Goal: Check status

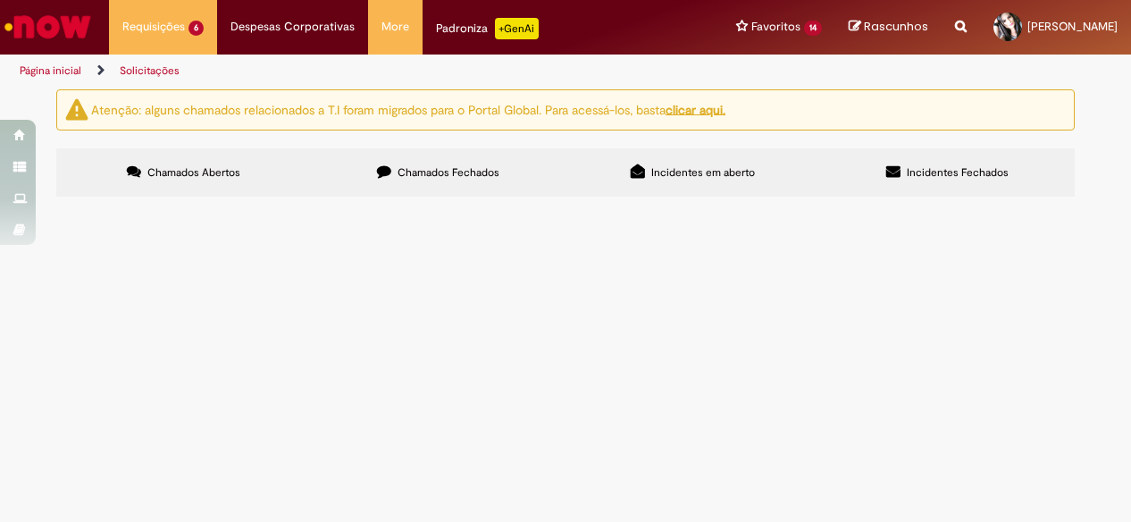
scroll to position [39, 0]
click at [0, 0] on span "Emitir ate o destino final" at bounding box center [0, 0] width 0 height 0
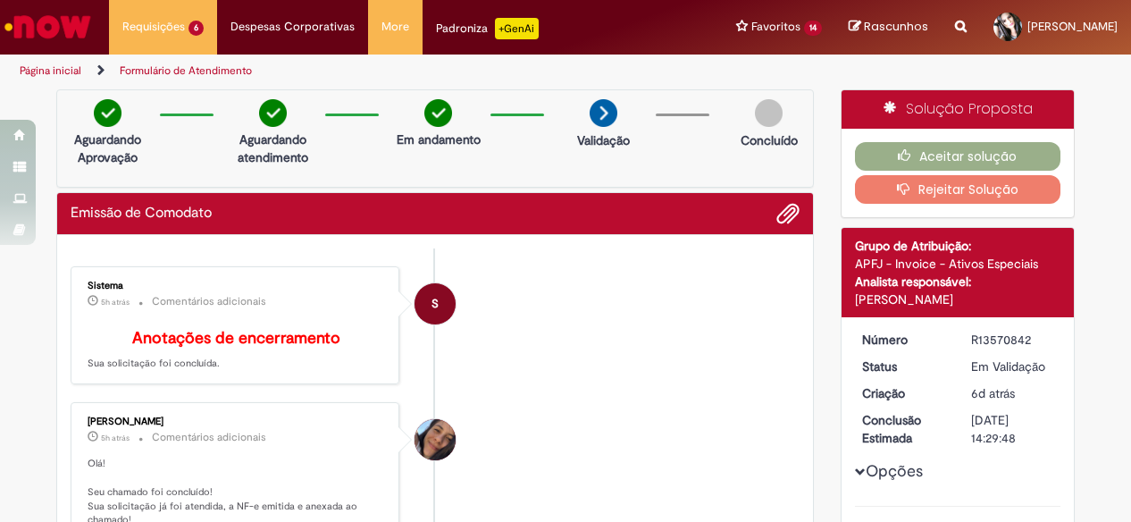
click at [999, 335] on div "R13570842" at bounding box center [1012, 340] width 83 height 18
copy div "R13570842"
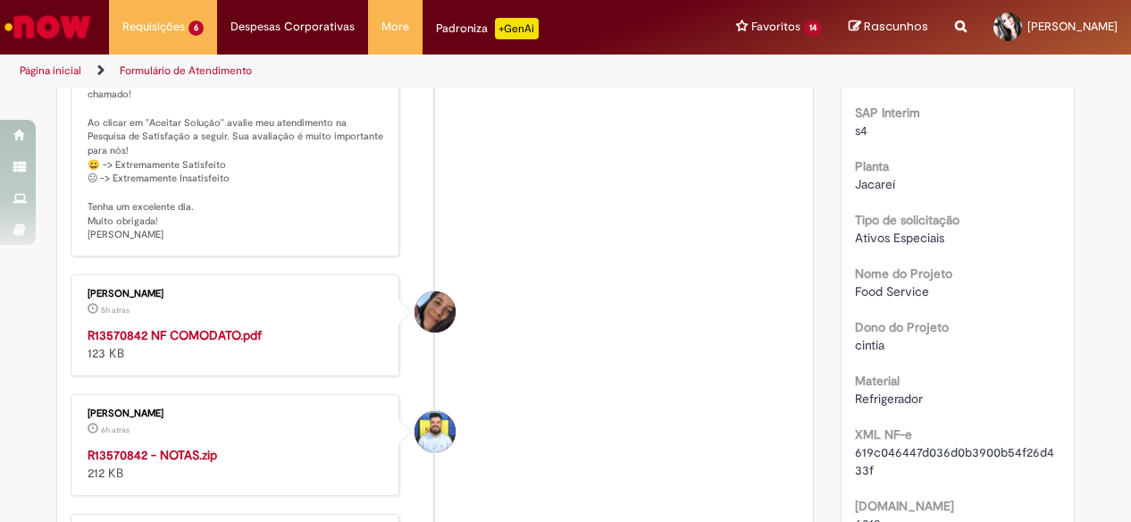
scroll to position [536, 0]
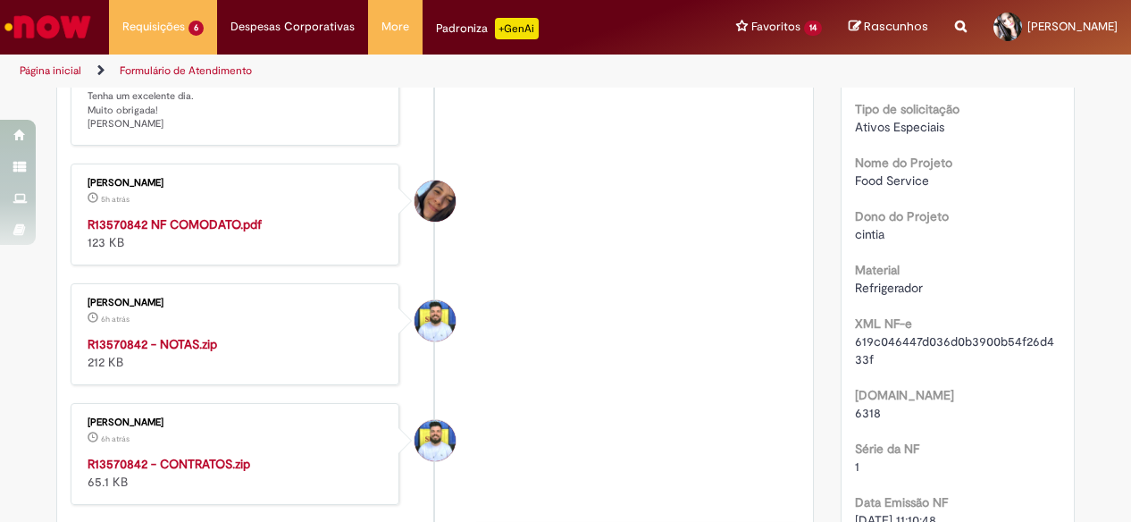
click at [152, 216] on strong "R13570842 NF COMODATO.pdf" at bounding box center [175, 224] width 174 height 16
click at [138, 336] on strong "R13570842 - NOTAS.zip" at bounding box center [153, 344] width 130 height 16
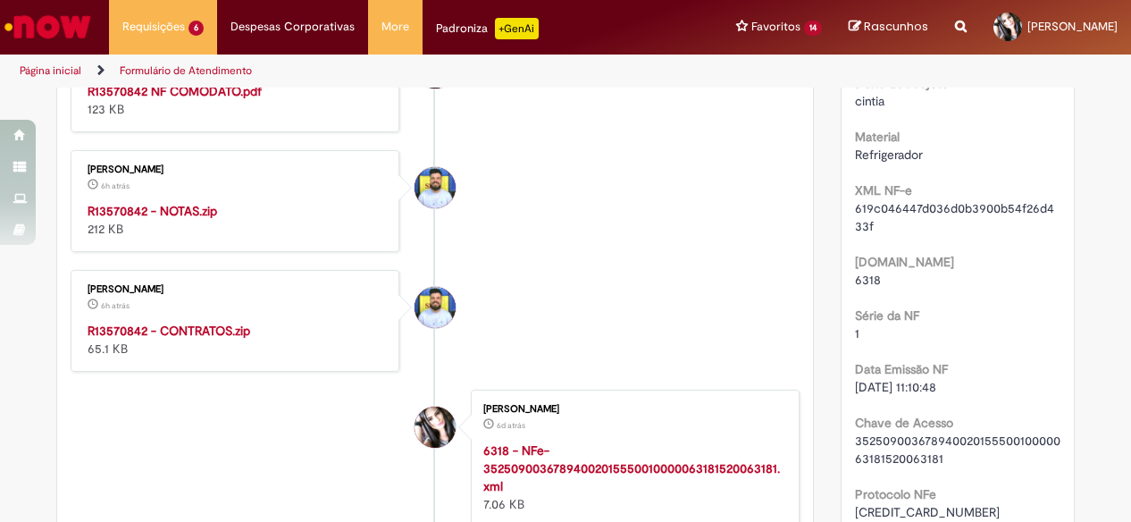
scroll to position [715, 0]
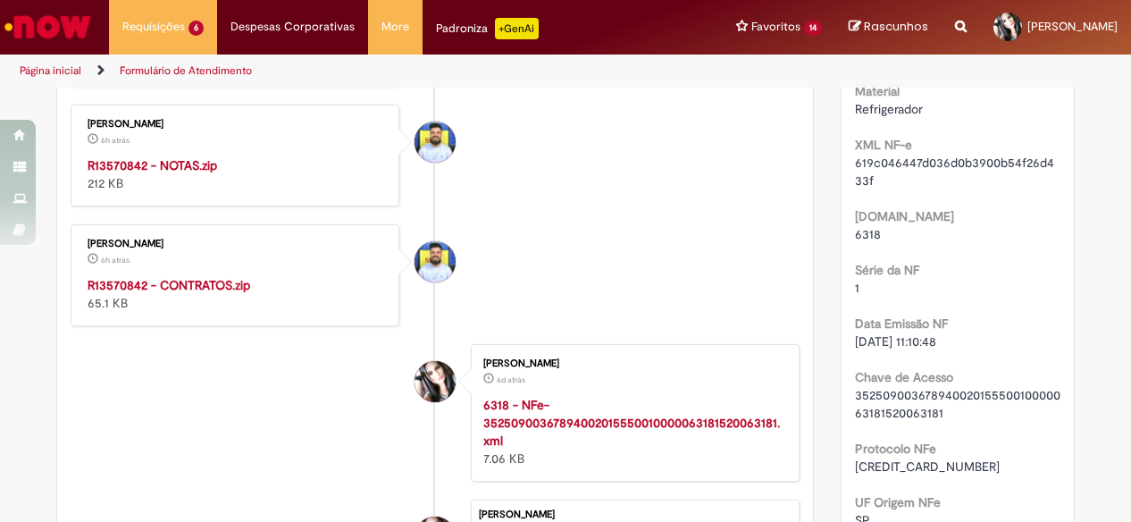
click at [142, 277] on strong "R13570842 - CONTRATOS.zip" at bounding box center [169, 285] width 163 height 16
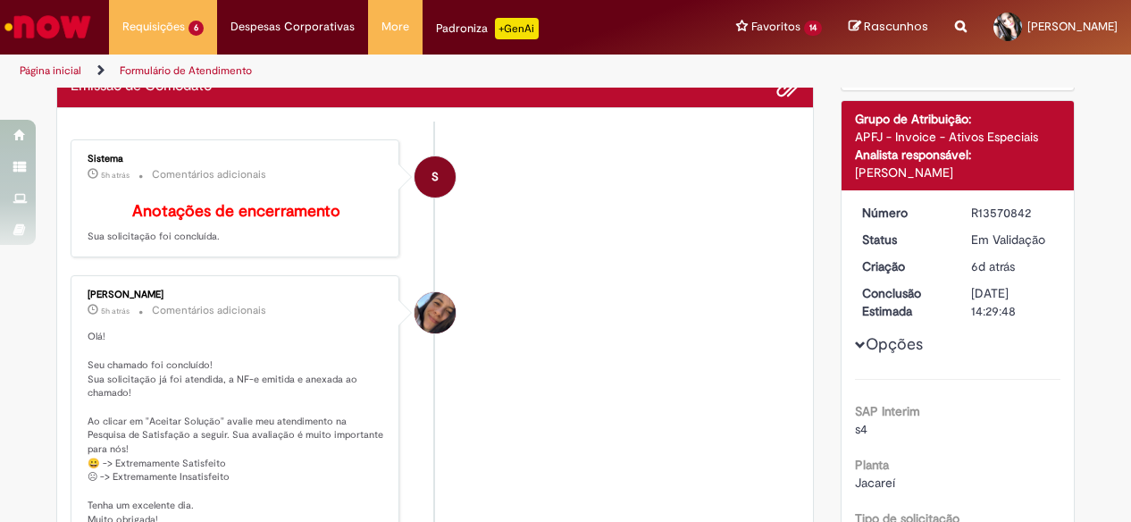
scroll to position [0, 0]
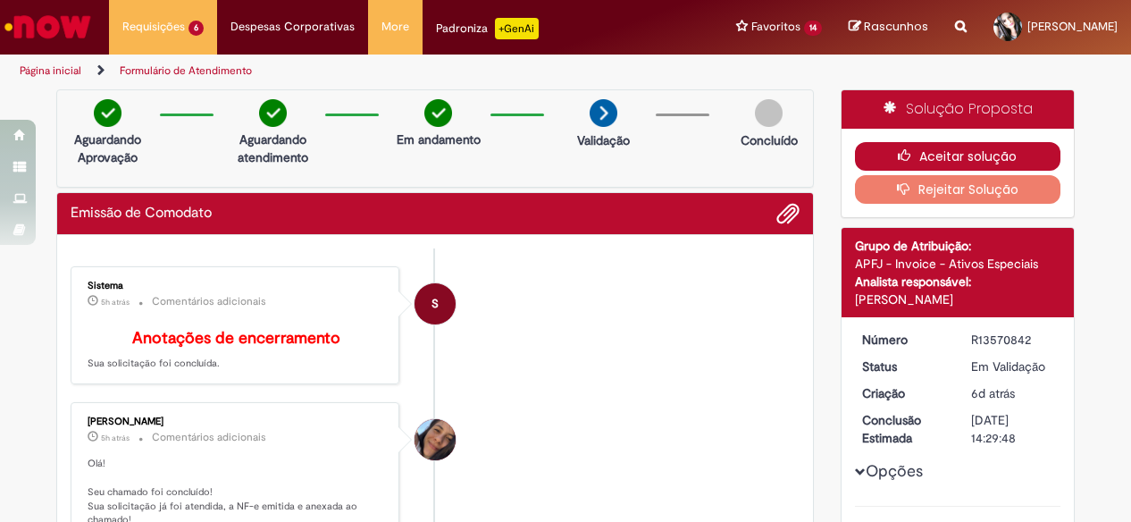
click at [957, 149] on button "Aceitar solução" at bounding box center [958, 156] width 206 height 29
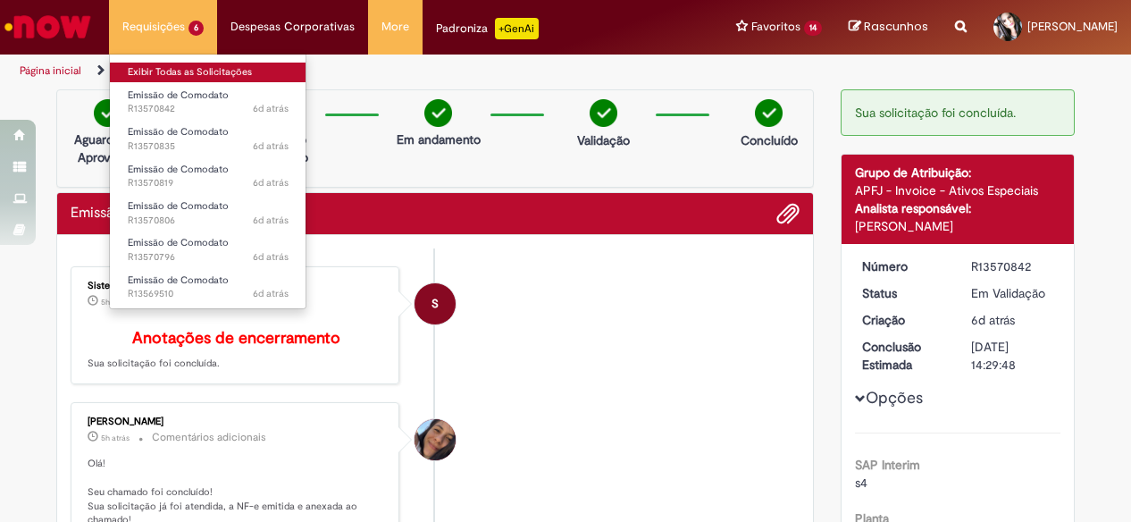
click at [192, 71] on link "Exibir Todas as Solicitações" at bounding box center [208, 73] width 197 height 20
